Goal: Find contact information: Find contact information

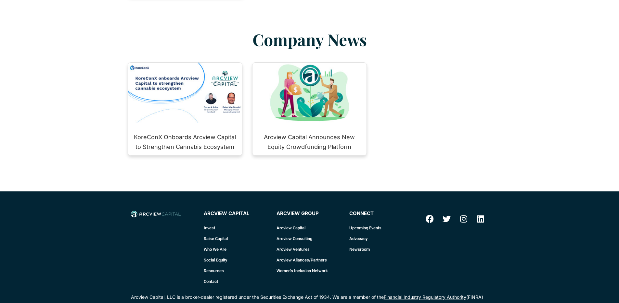
scroll to position [913, 0]
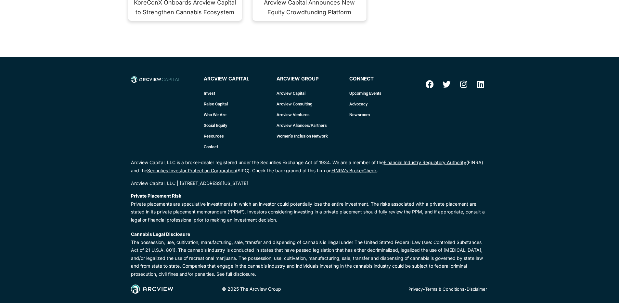
click at [224, 109] on link "Who We Are" at bounding box center [237, 114] width 66 height 11
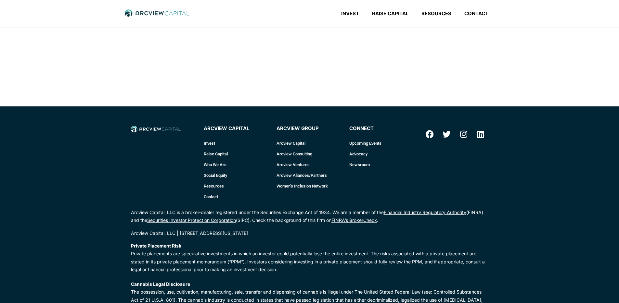
click at [214, 196] on link "Contact" at bounding box center [237, 197] width 66 height 11
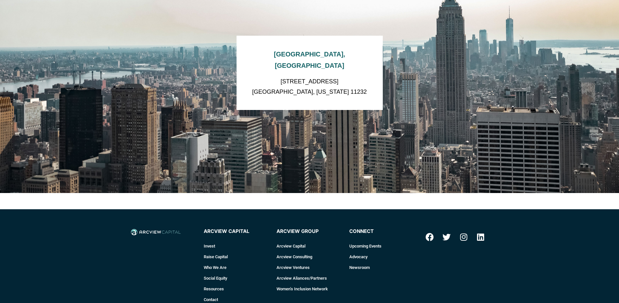
scroll to position [579, 0]
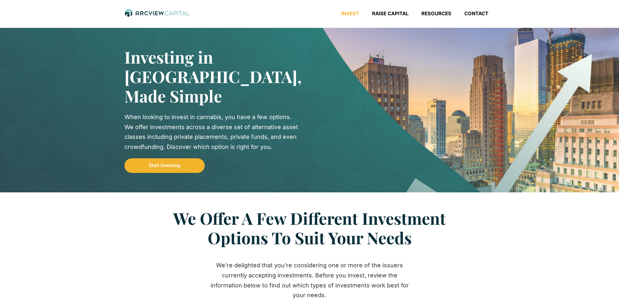
scroll to position [913, 0]
